Goal: Information Seeking & Learning: Learn about a topic

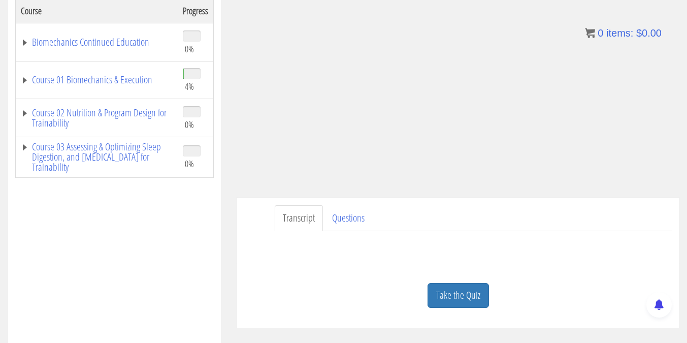
scroll to position [200, 0]
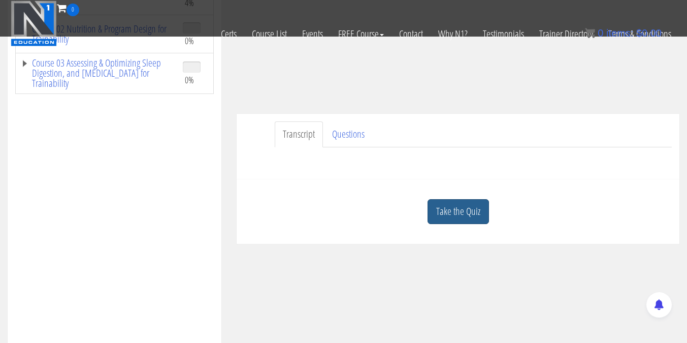
click at [447, 207] on link "Take the Quiz" at bounding box center [458, 211] width 61 height 25
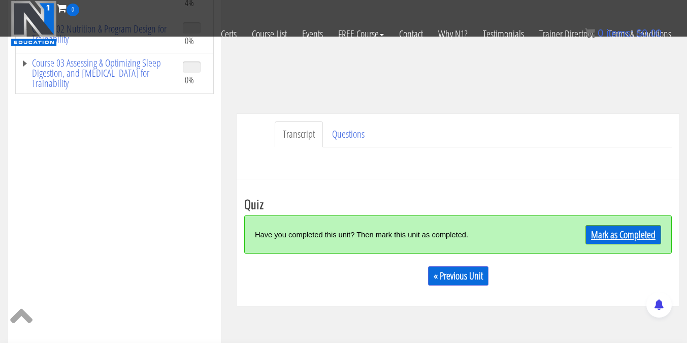
click at [600, 240] on link "Mark as Completed" at bounding box center [624, 234] width 76 height 19
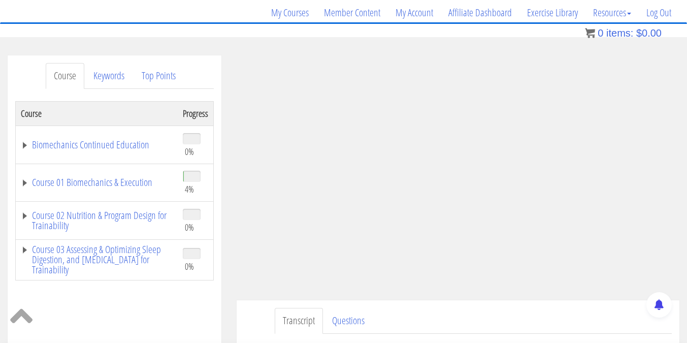
scroll to position [79, 0]
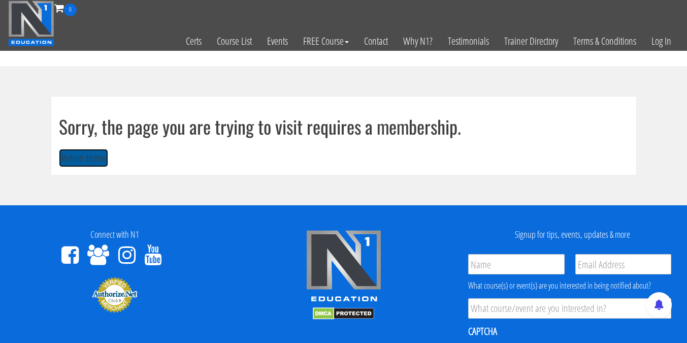
click at [90, 154] on button "Return Home" at bounding box center [83, 158] width 49 height 19
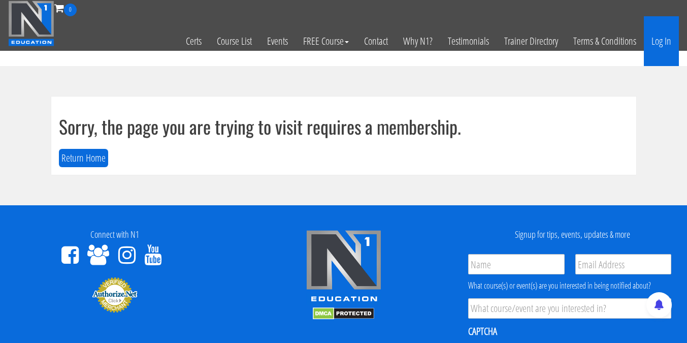
click at [665, 29] on link "Log In" at bounding box center [661, 41] width 35 height 50
click at [665, 37] on link "Log In" at bounding box center [661, 41] width 35 height 50
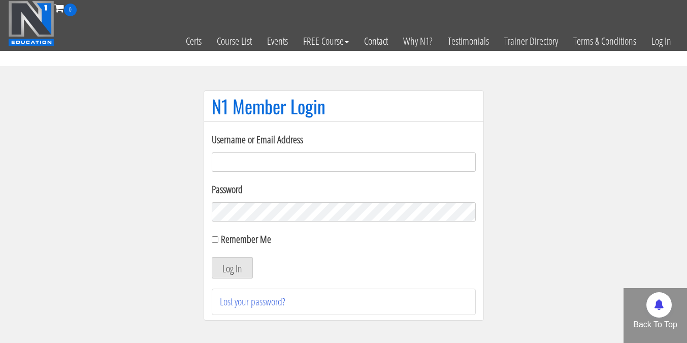
type input "[EMAIL_ADDRESS][DOMAIN_NAME]"
click at [212, 240] on input "Remember Me" at bounding box center [215, 239] width 7 height 7
checkbox input "true"
click at [228, 256] on form "Username or Email Address elleryandrew@gmail.com Password Remember Me Log In" at bounding box center [344, 205] width 264 height 146
click at [228, 268] on button "Log In" at bounding box center [232, 267] width 41 height 21
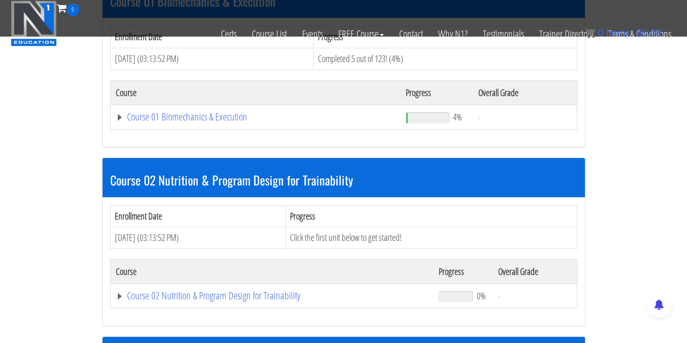
scroll to position [357, 0]
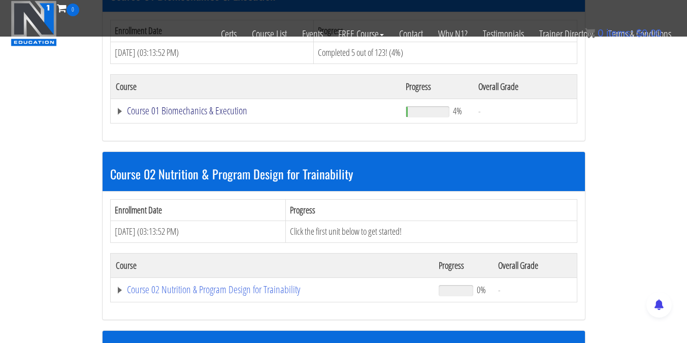
click at [224, 114] on link "Course 01 Biomechanics & Execution" at bounding box center [256, 111] width 280 height 10
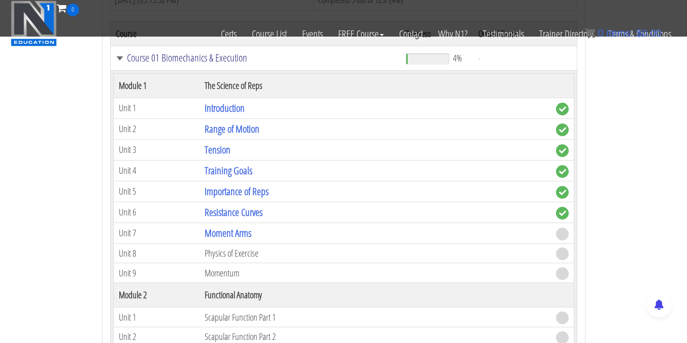
scroll to position [419, 0]
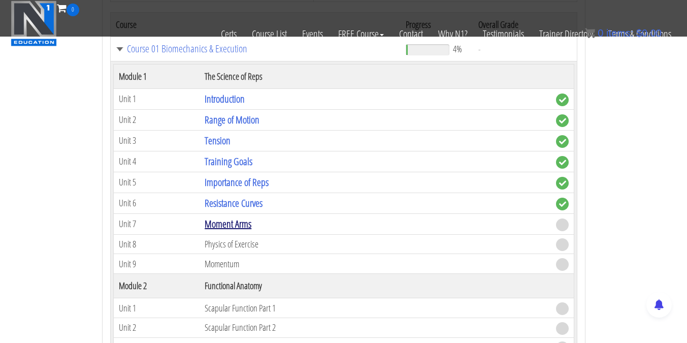
click at [245, 226] on link "Moment Arms" at bounding box center [228, 224] width 47 height 14
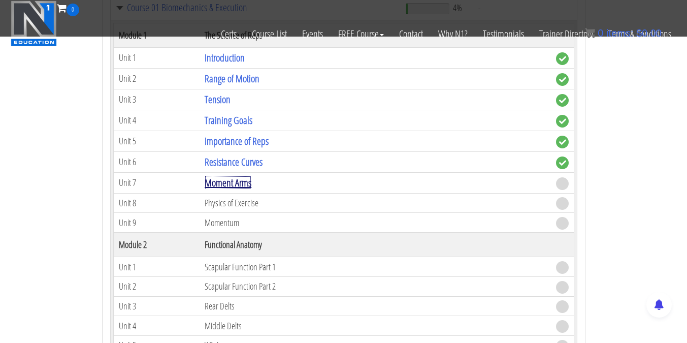
scroll to position [464, 0]
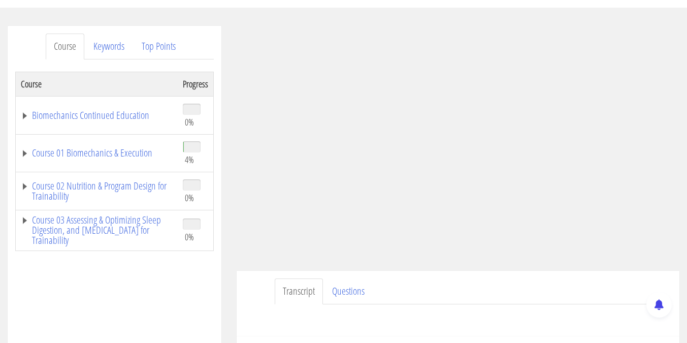
scroll to position [159, 0]
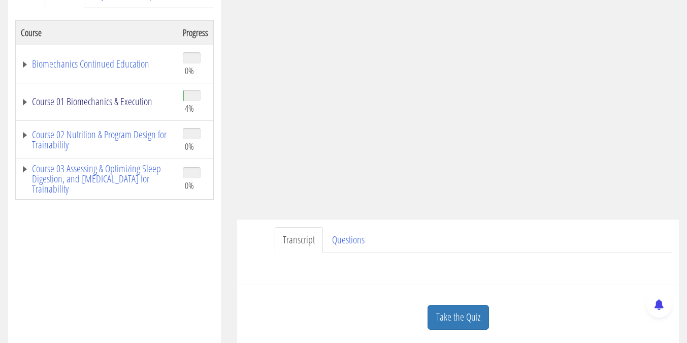
click at [141, 102] on link "Course 01 Biomechanics & Execution" at bounding box center [97, 102] width 152 height 10
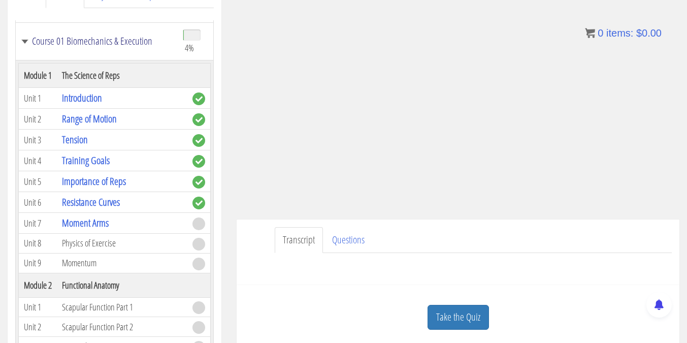
scroll to position [69, 0]
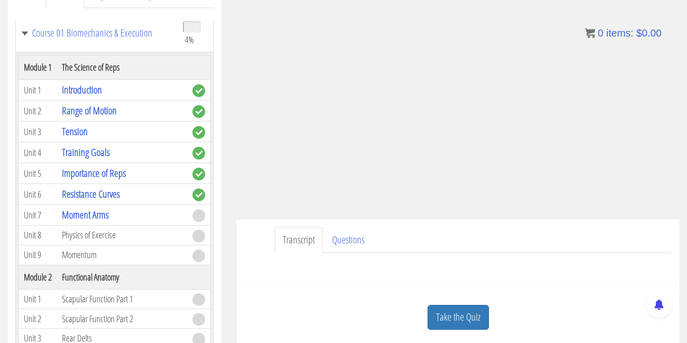
click at [198, 214] on span at bounding box center [199, 215] width 13 height 13
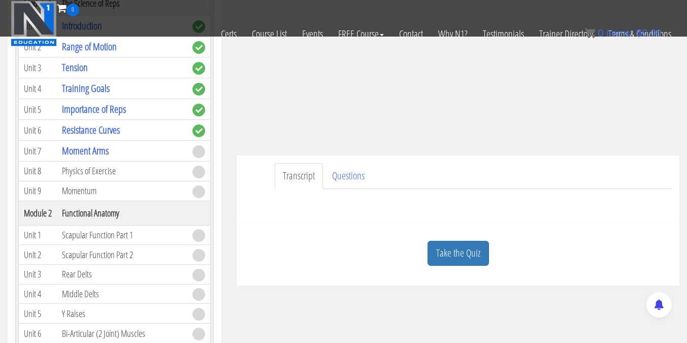
scroll to position [223, 0]
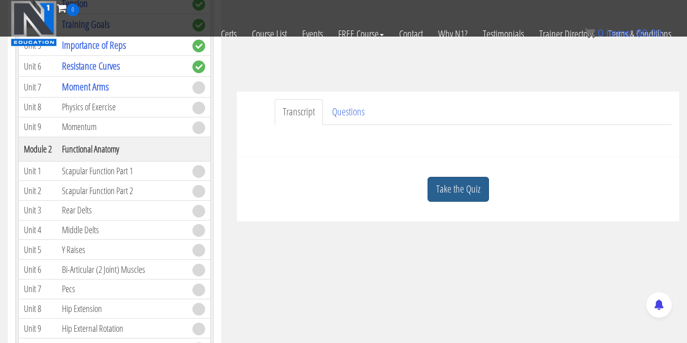
click at [467, 194] on link "Take the Quiz" at bounding box center [458, 189] width 61 height 25
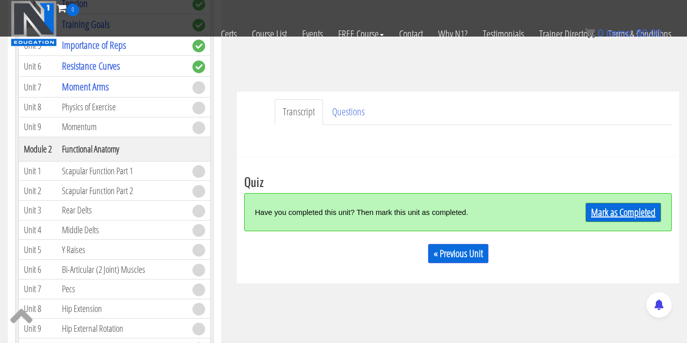
click at [621, 206] on link "Mark as Completed" at bounding box center [624, 212] width 76 height 19
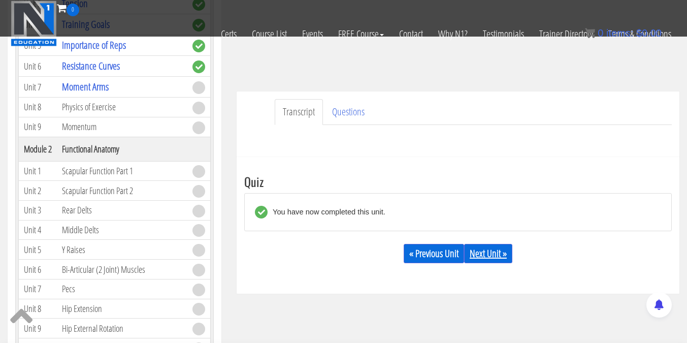
click at [511, 252] on link "Next Unit »" at bounding box center [488, 253] width 48 height 19
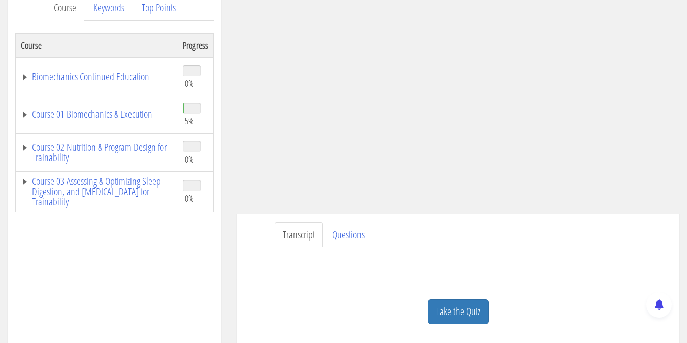
scroll to position [146, 0]
click at [472, 313] on link "Take the Quiz" at bounding box center [458, 311] width 61 height 25
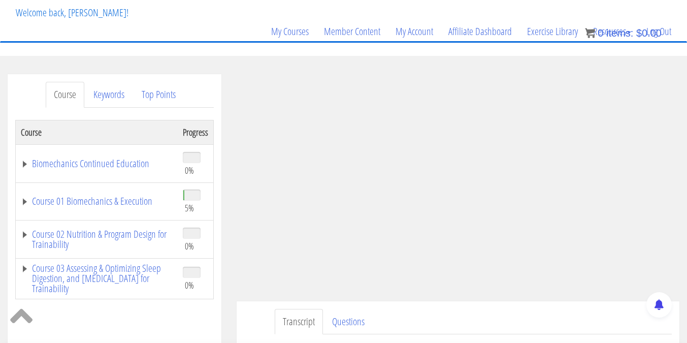
scroll to position [56, 0]
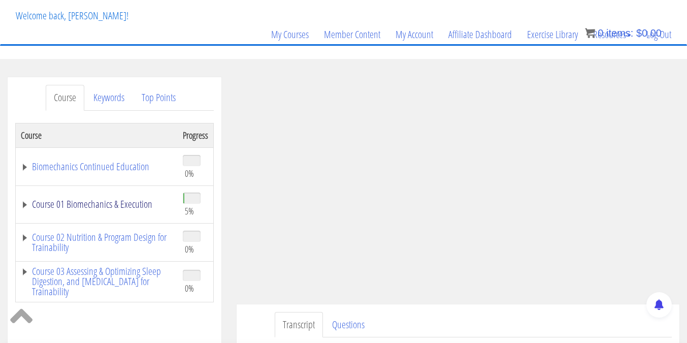
click at [129, 206] on link "Course 01 Biomechanics & Execution" at bounding box center [97, 204] width 152 height 10
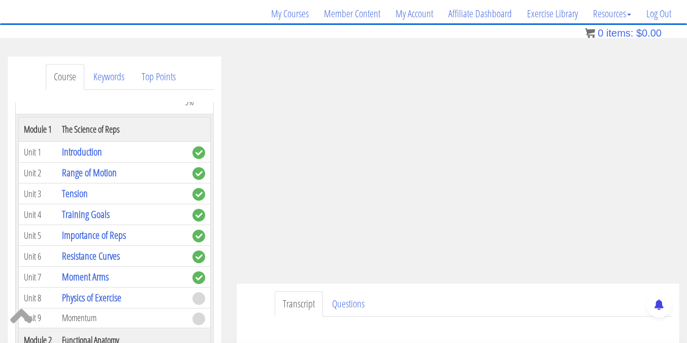
scroll to position [113, 0]
